Goal: Information Seeking & Learning: Check status

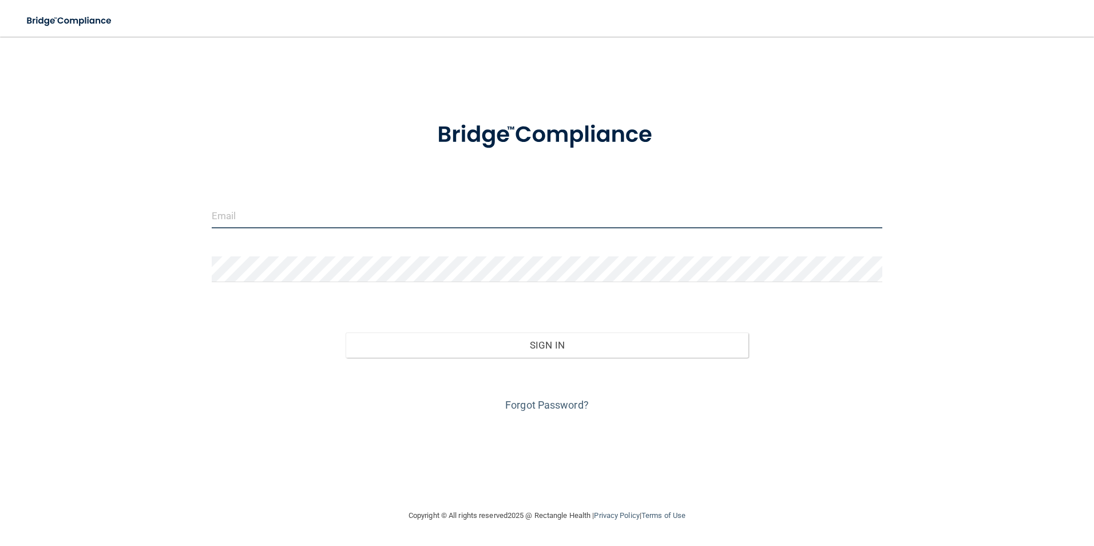
click at [275, 224] on input "email" at bounding box center [547, 215] width 671 height 26
type input "[EMAIL_ADDRESS][PERSON_NAME][DOMAIN_NAME]"
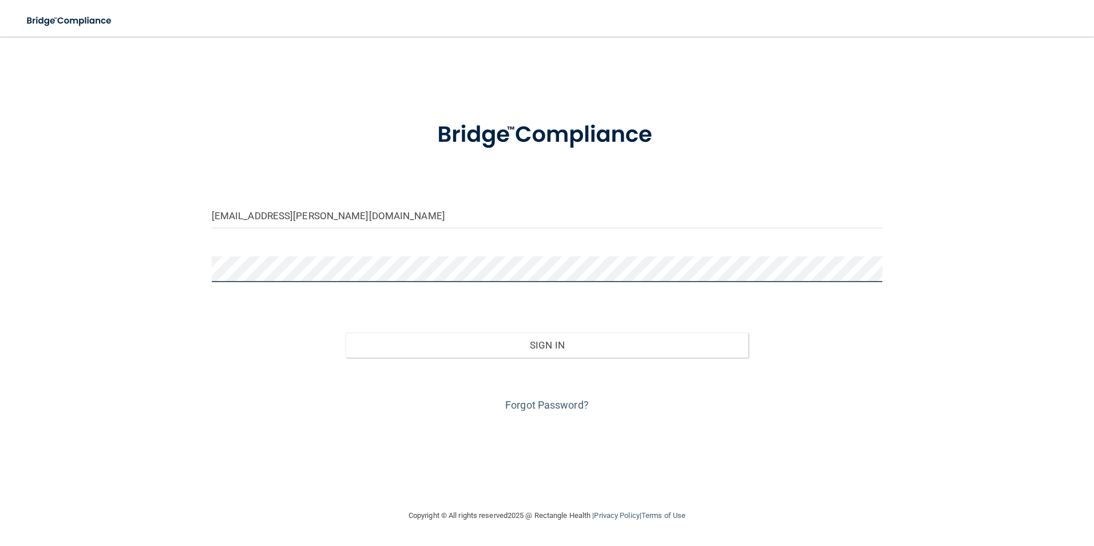
click at [345, 332] on button "Sign In" at bounding box center [546, 344] width 403 height 25
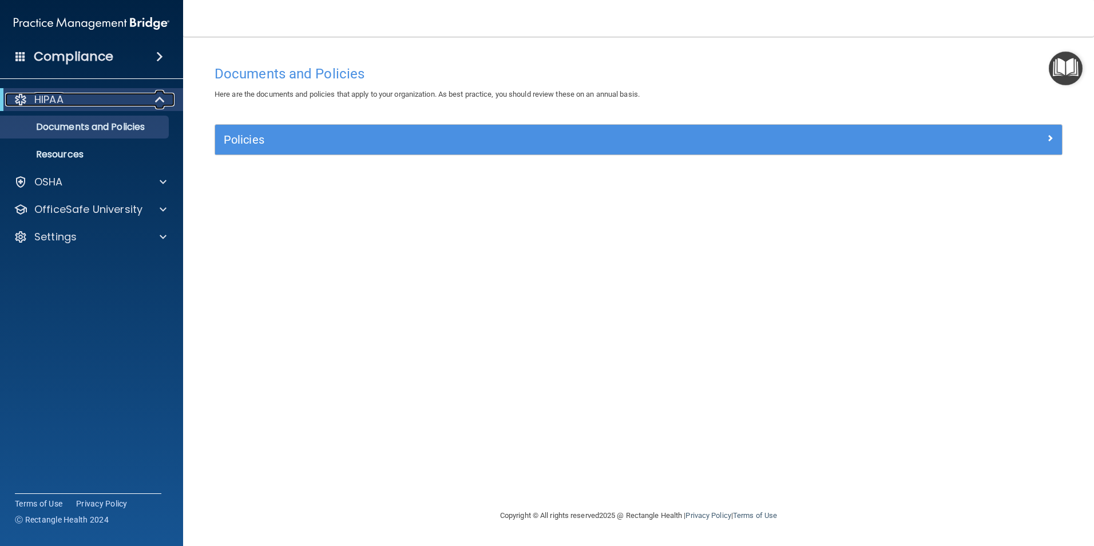
click at [45, 105] on p "HIPAA" at bounding box center [48, 100] width 29 height 14
click at [50, 125] on p "Documents and Policies" at bounding box center [85, 126] width 156 height 11
click at [80, 62] on h4 "Compliance" at bounding box center [74, 57] width 80 height 16
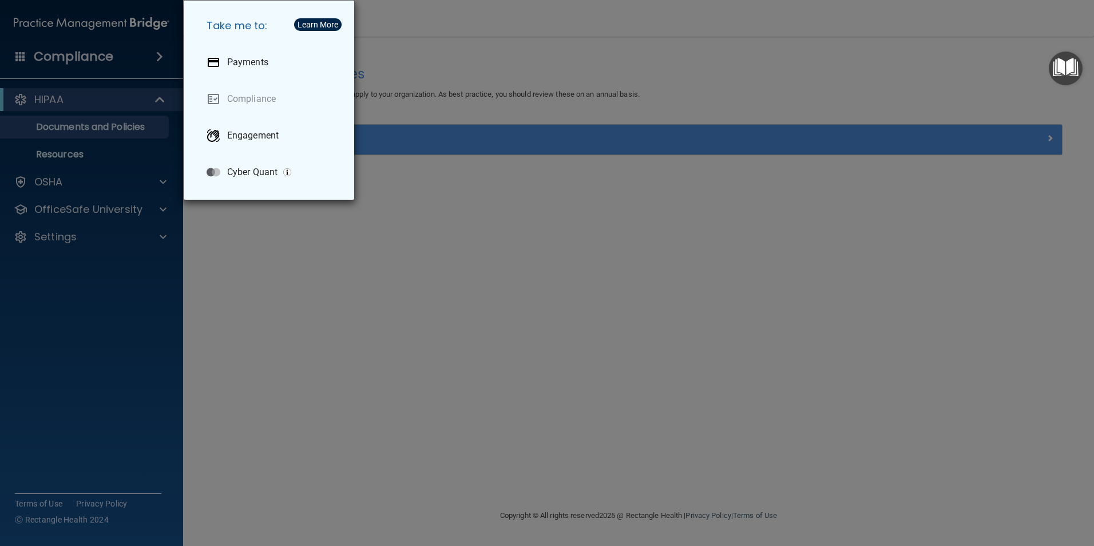
click at [57, 233] on div "Take me to: Payments Compliance Engagement Cyber Quant" at bounding box center [547, 273] width 1094 height 546
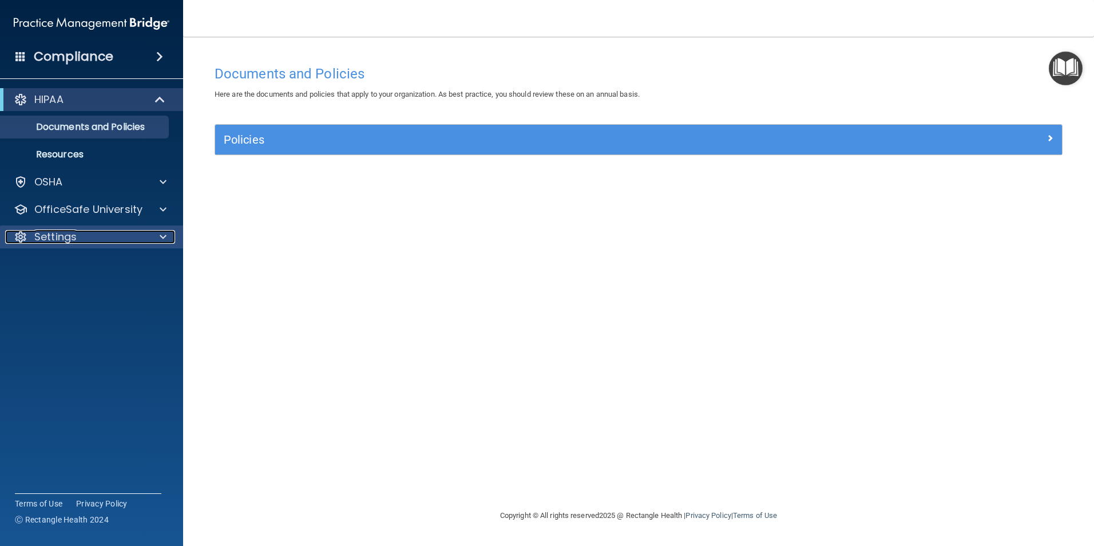
click at [50, 239] on p "Settings" at bounding box center [55, 237] width 42 height 14
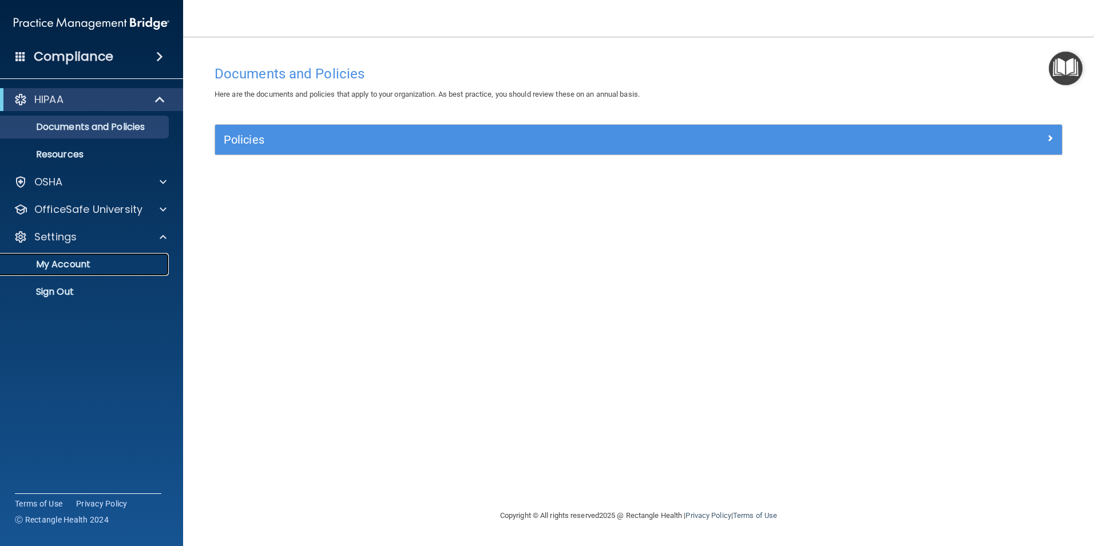
click at [62, 267] on p "My Account" at bounding box center [85, 264] width 156 height 11
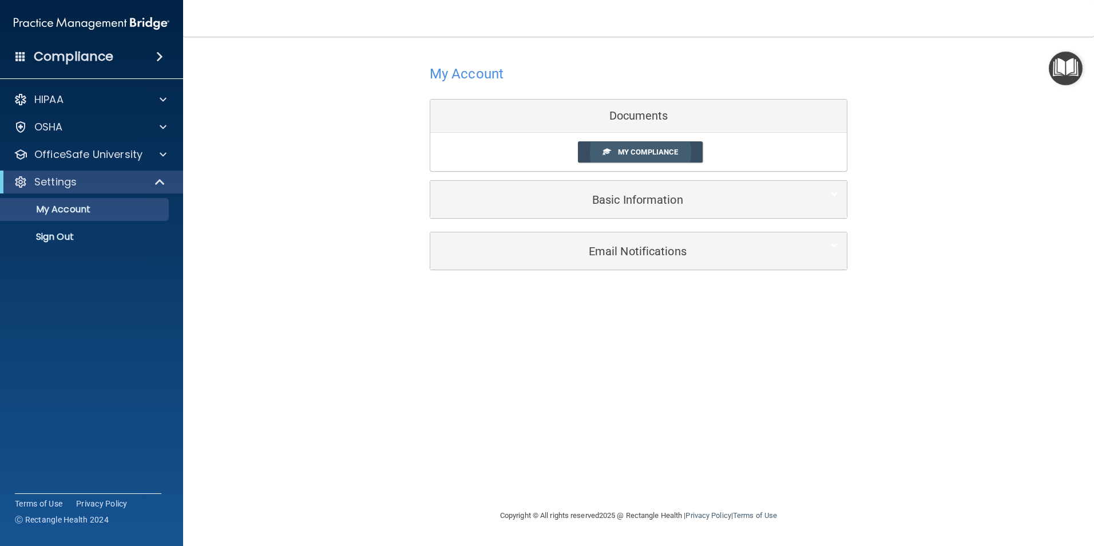
click at [618, 154] on span "My Compliance" at bounding box center [648, 152] width 60 height 9
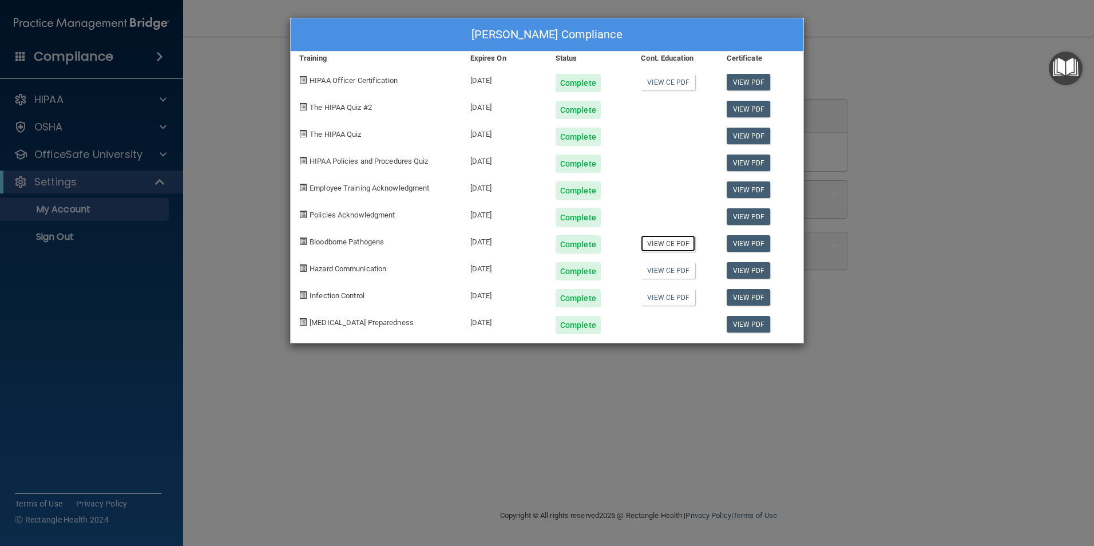
click at [666, 247] on link "View CE PDF" at bounding box center [668, 243] width 54 height 17
click at [911, 51] on div "[PERSON_NAME] Compliance Training Expires On Status Cont. Education Certificate…" at bounding box center [547, 273] width 1094 height 546
